Goal: Task Accomplishment & Management: Manage account settings

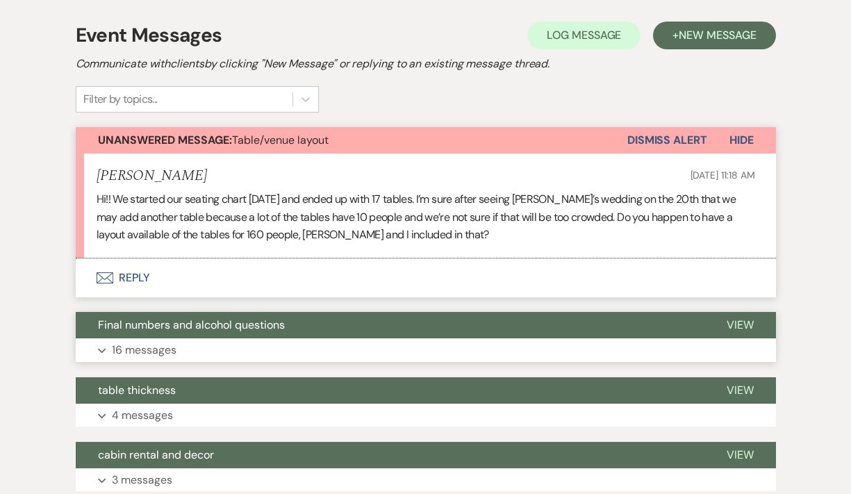
scroll to position [317, 0]
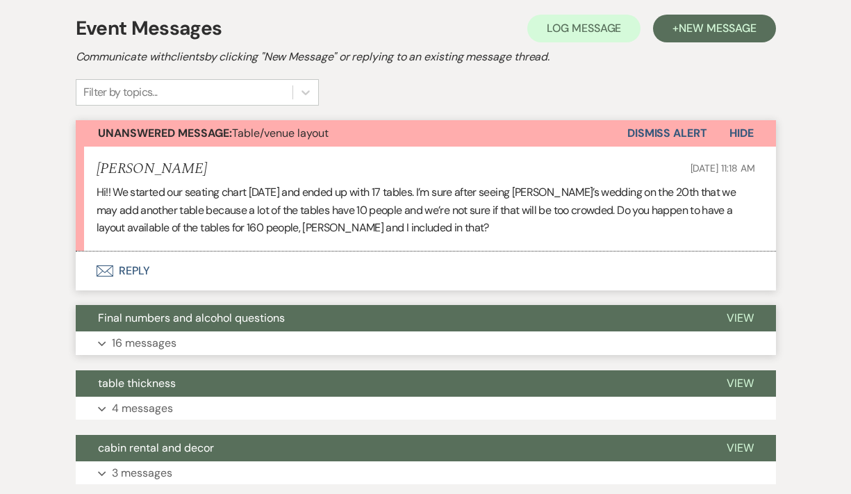
click at [140, 344] on p "16 messages" at bounding box center [144, 343] width 65 height 18
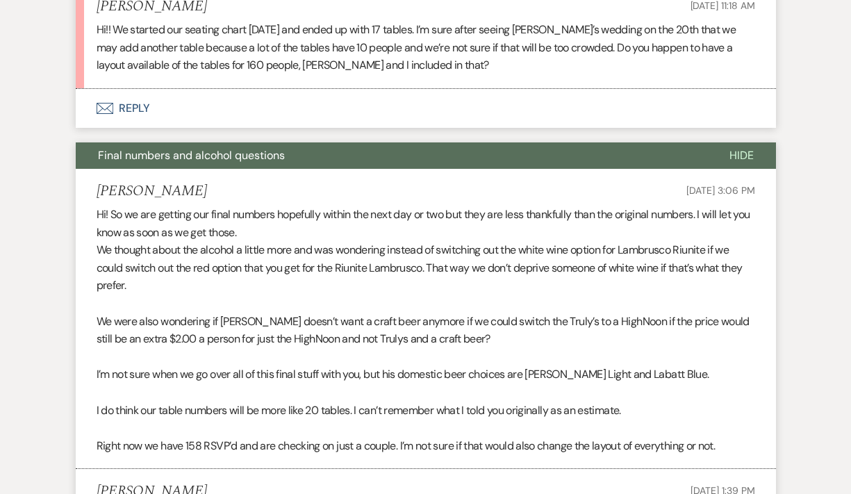
scroll to position [0, 0]
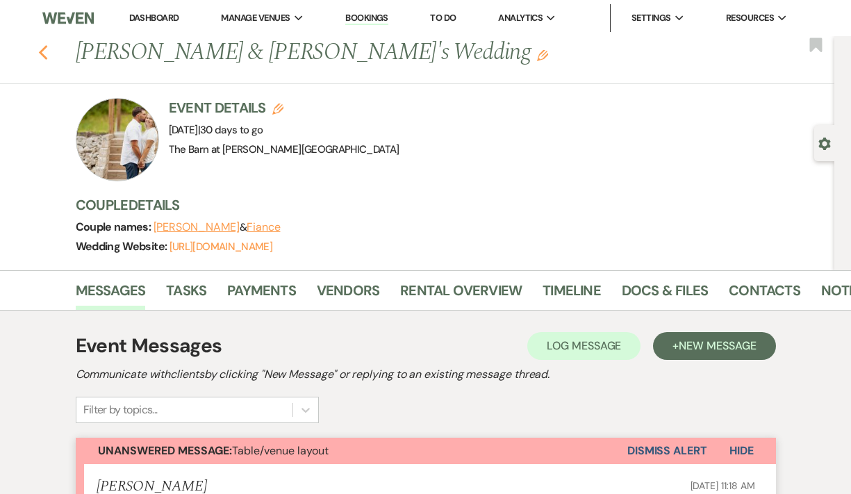
click at [42, 49] on use "button" at bounding box center [42, 52] width 9 height 15
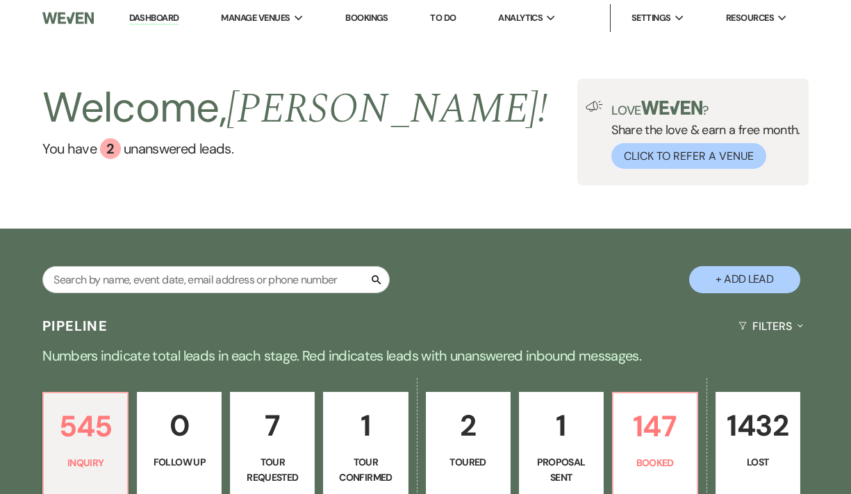
scroll to position [101, 0]
